Goal: Communication & Community: Answer question/provide support

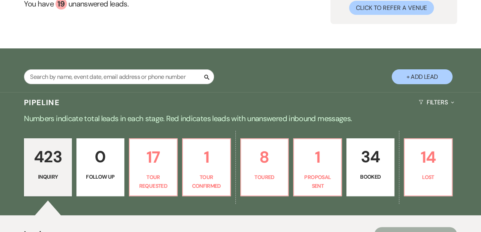
scroll to position [81, 0]
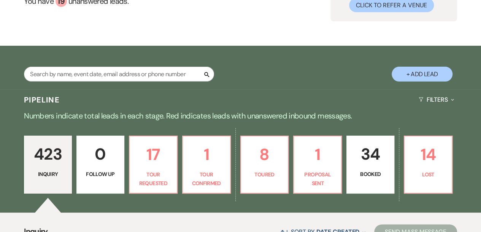
click at [53, 153] on p "423" at bounding box center [48, 153] width 38 height 25
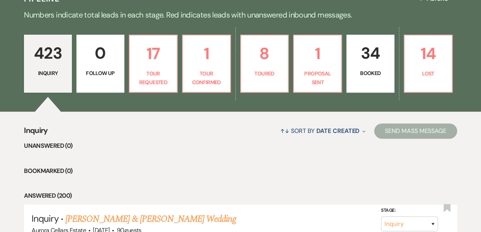
scroll to position [182, 0]
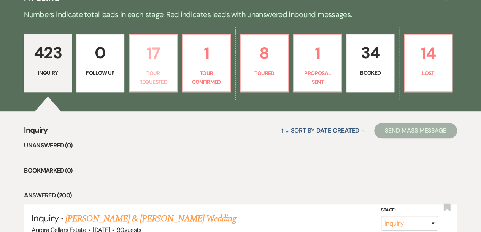
click at [160, 69] on p "Tour Requested" at bounding box center [153, 77] width 38 height 17
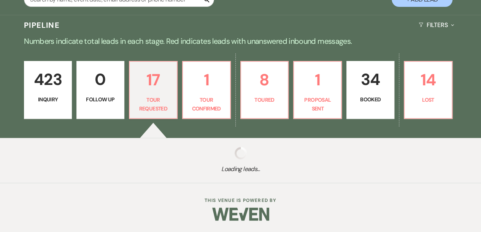
scroll to position [182, 0]
select select "2"
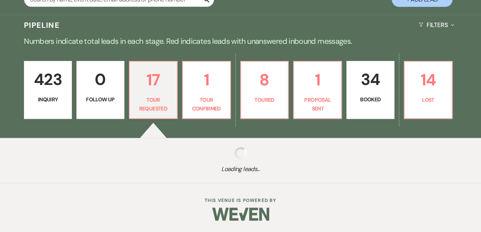
select select "2"
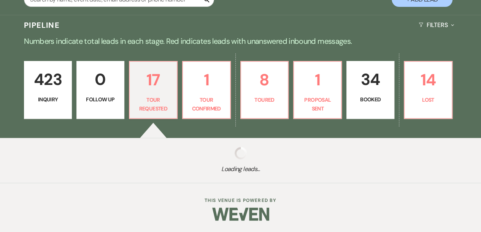
select select "2"
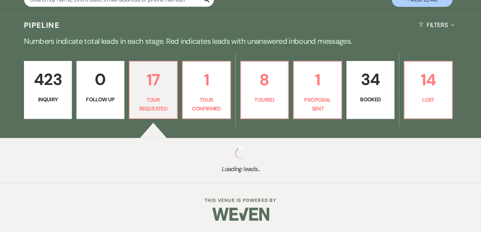
select select "2"
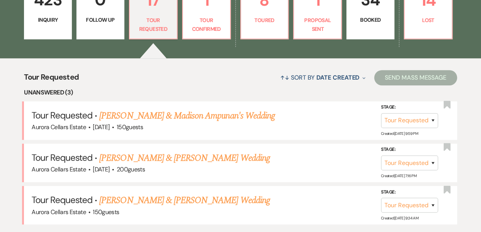
scroll to position [252, 0]
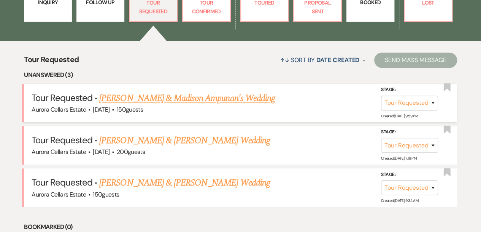
click at [133, 102] on link "[PERSON_NAME] & Madison Ampunan's Wedding" at bounding box center [187, 98] width 176 height 14
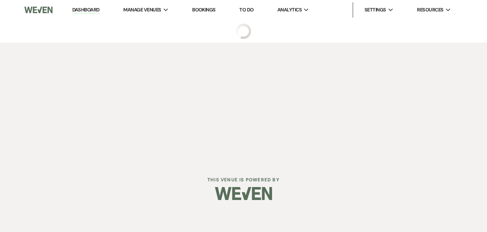
select select "2"
select select "5"
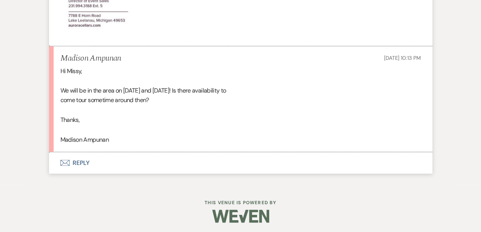
scroll to position [599, 0]
click at [83, 160] on button "Envelope Reply" at bounding box center [240, 161] width 383 height 21
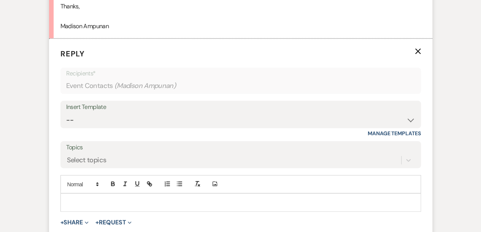
scroll to position [712, 0]
click at [76, 195] on div at bounding box center [241, 201] width 360 height 17
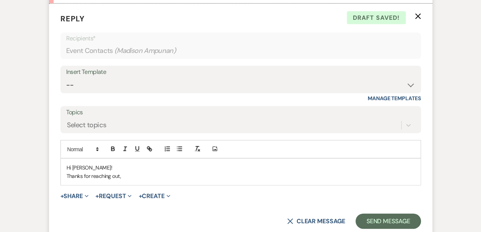
scroll to position [746, 0]
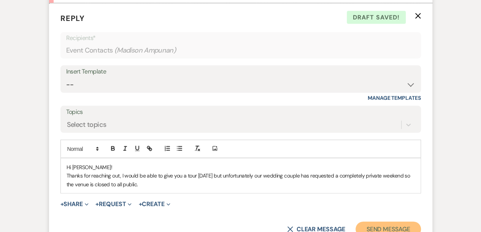
click at [379, 226] on button "Send Message" at bounding box center [388, 228] width 65 height 15
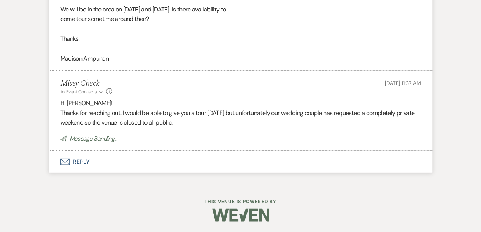
scroll to position [663, 0]
